Goal: Task Accomplishment & Management: Use online tool/utility

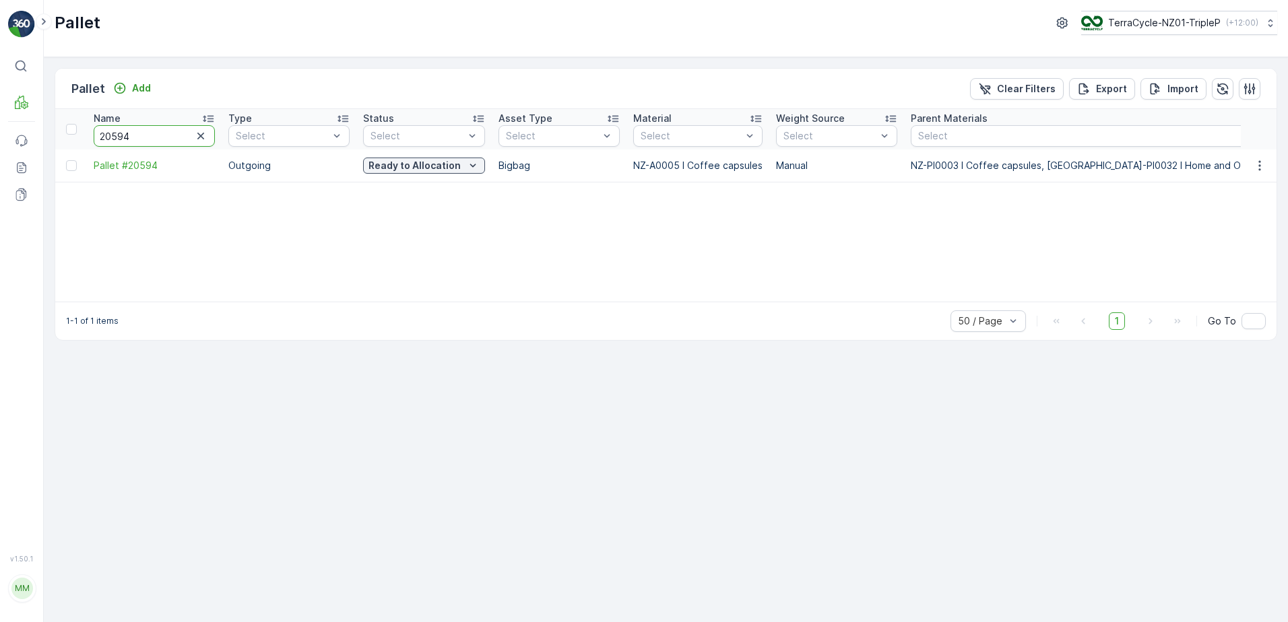
click at [134, 138] on input "20594" at bounding box center [154, 136] width 121 height 22
type input "20515"
drag, startPoint x: 590, startPoint y: 303, endPoint x: 601, endPoint y: 303, distance: 11.5
click at [601, 303] on div "1-1 of 1 items 50 / Page 1 Go To" at bounding box center [665, 321] width 1221 height 38
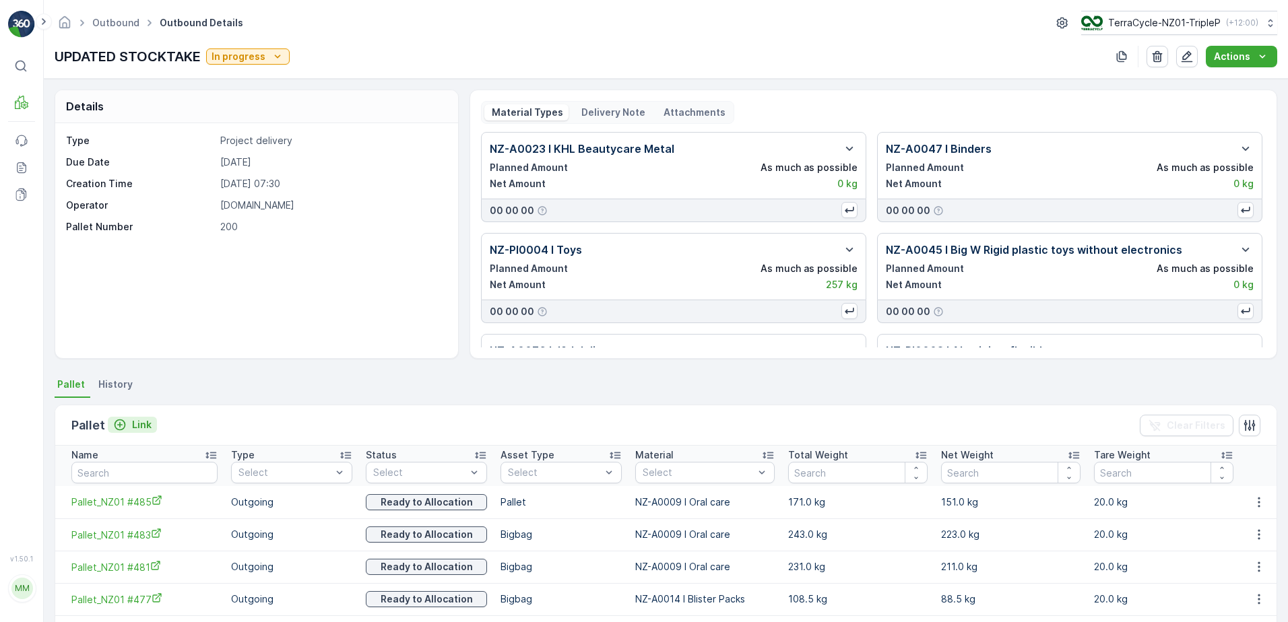
click at [119, 422] on icon "Link" at bounding box center [119, 424] width 13 height 13
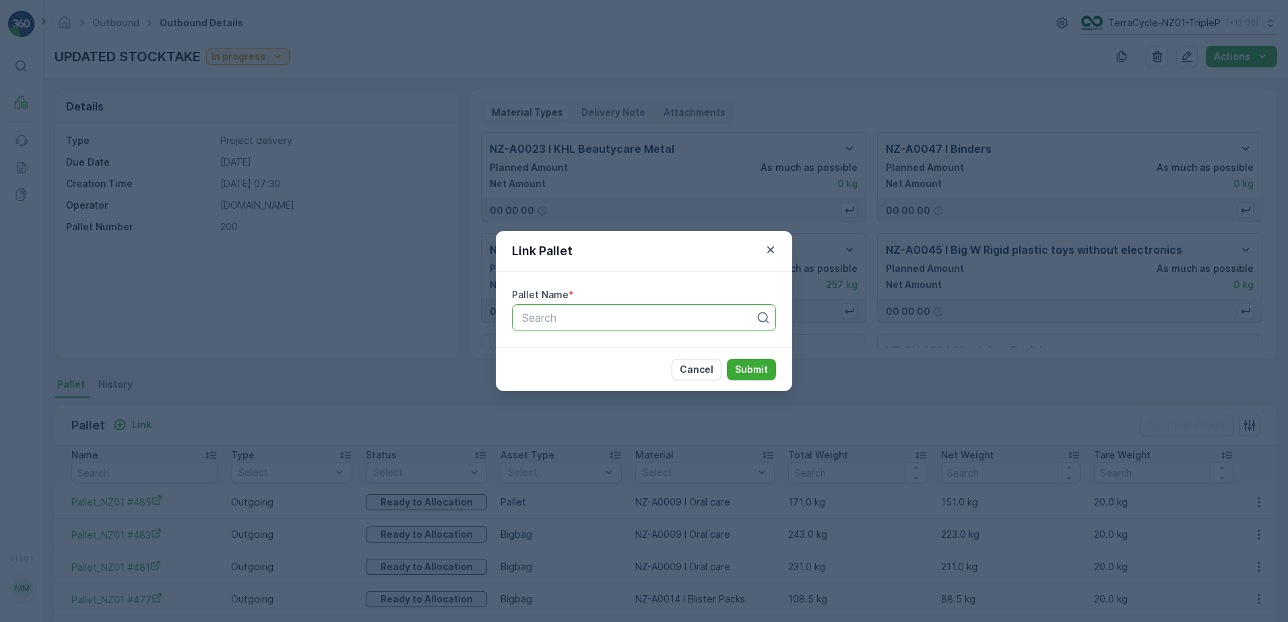
click at [715, 313] on div at bounding box center [639, 318] width 236 height 12
type input "2"
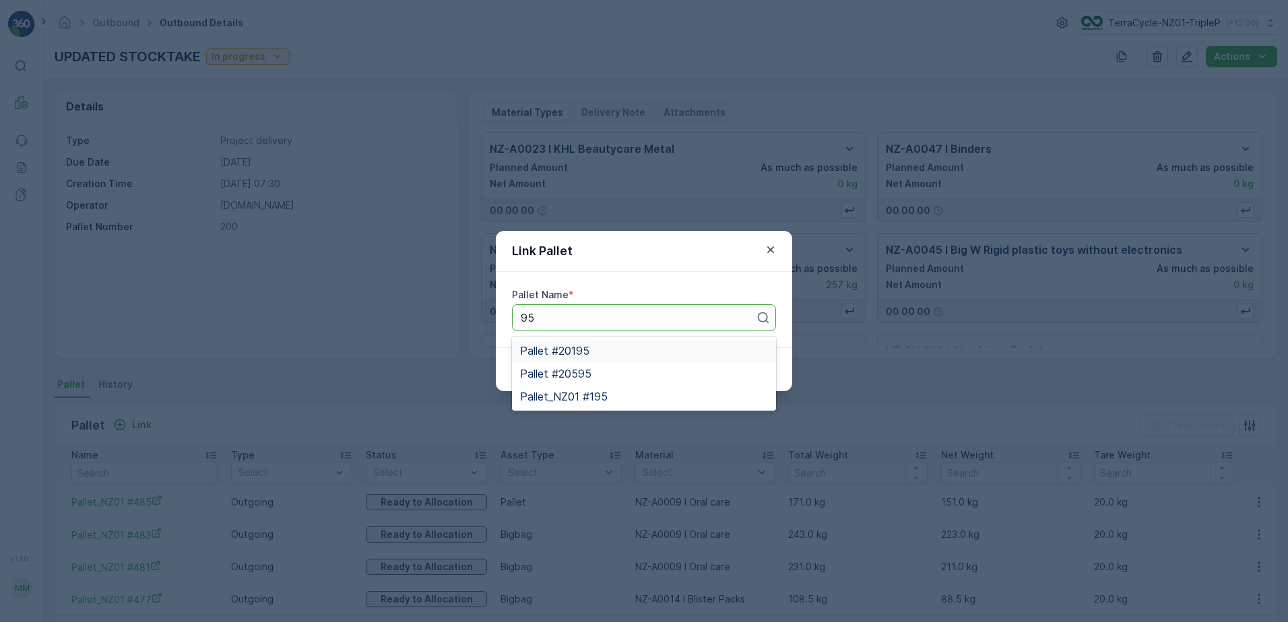
type input "9"
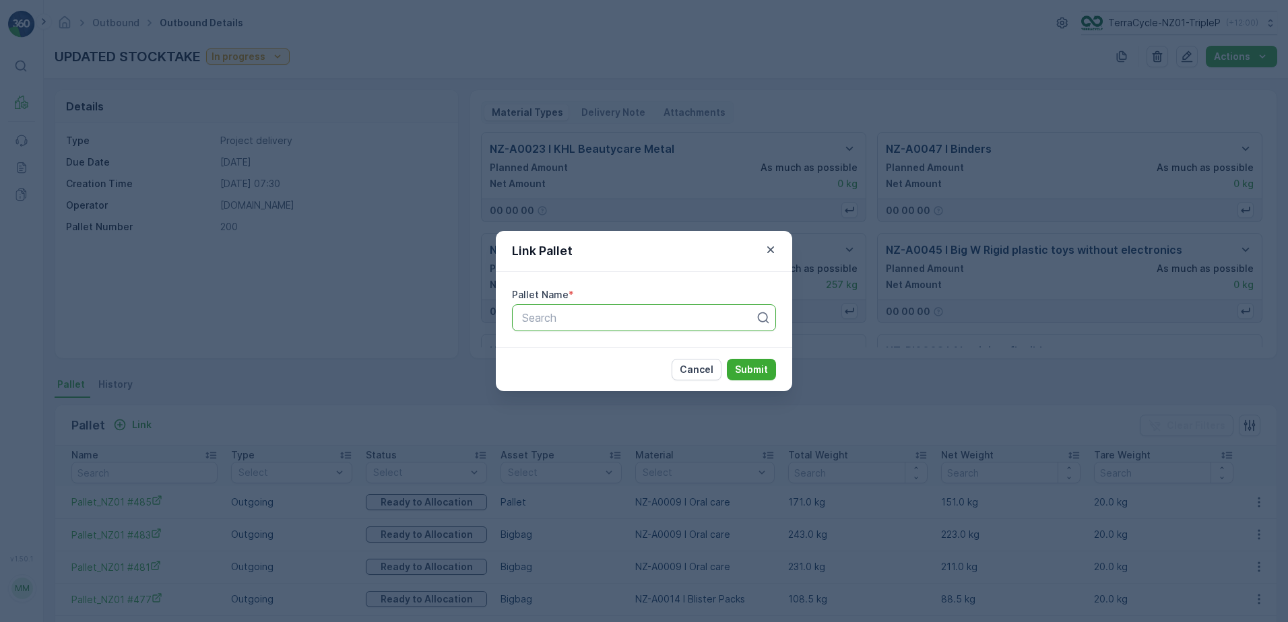
click at [439, 139] on div "Link Pallet Pallet Name * All selected options have been cleared. Use Up and Do…" at bounding box center [644, 311] width 1288 height 622
